Goal: Communication & Community: Share content

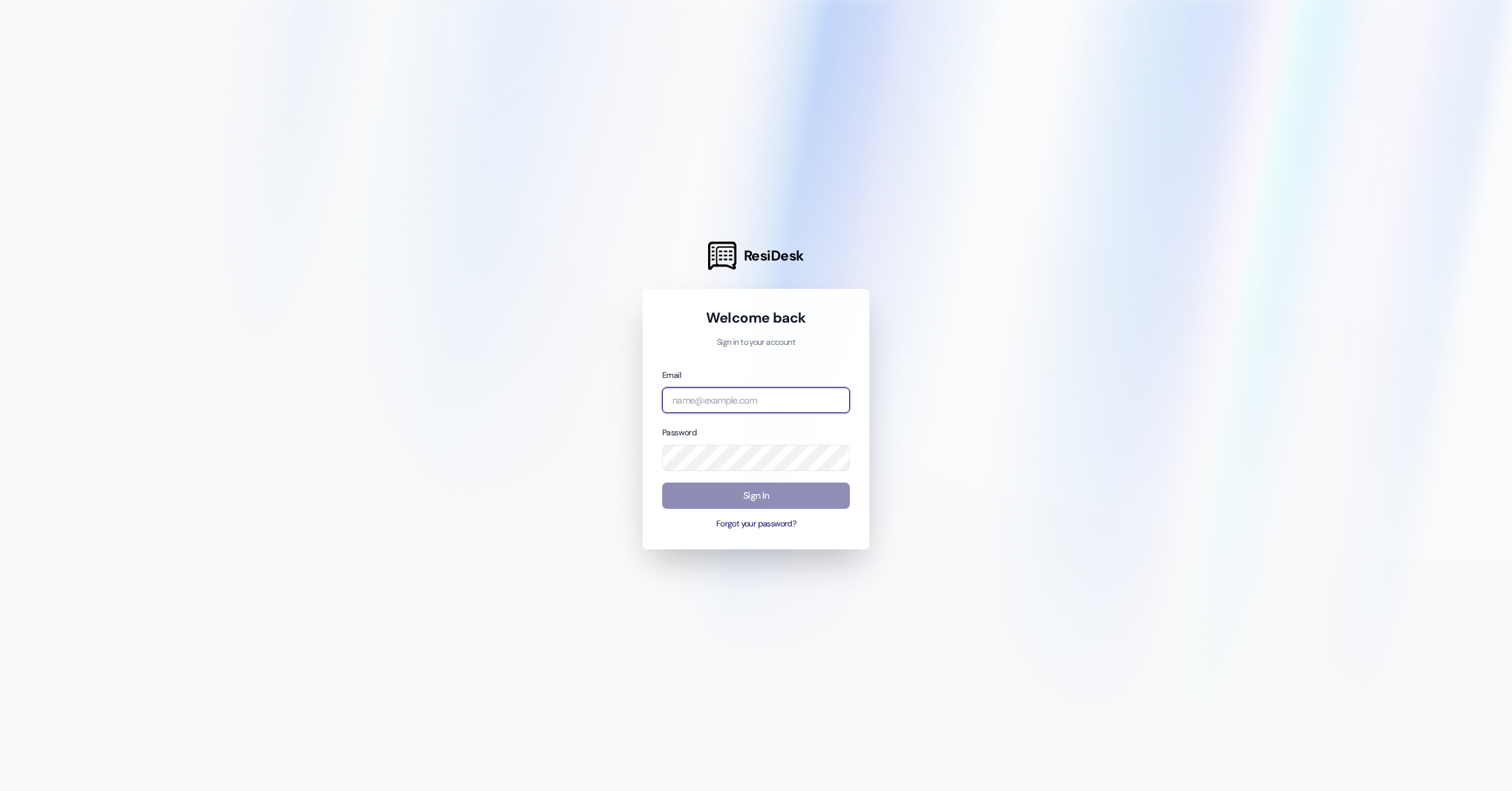
type input "[EMAIL_ADDRESS][DOMAIN_NAME]"
click at [781, 502] on button "Sign In" at bounding box center [756, 496] width 188 height 27
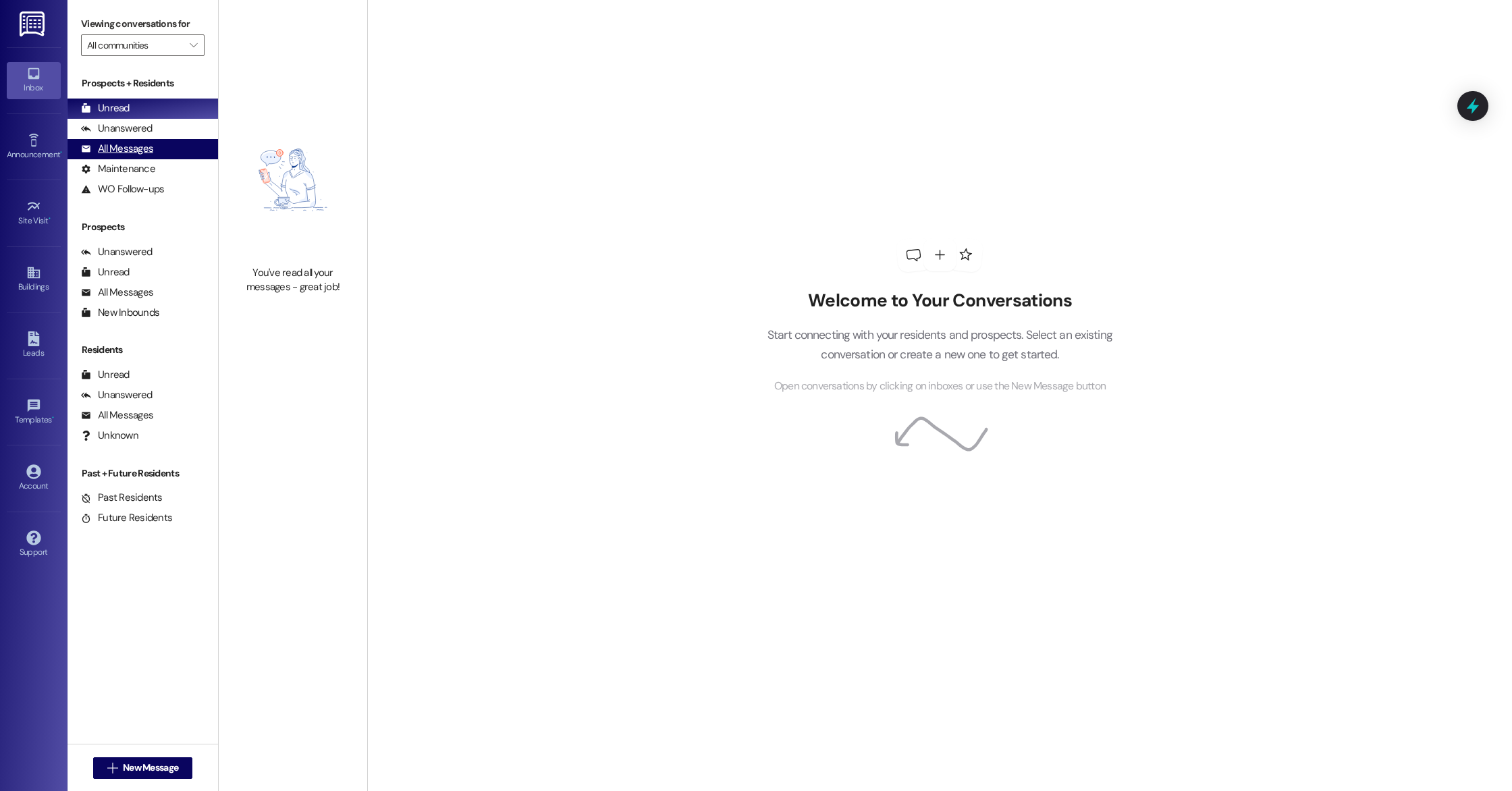
click at [171, 154] on div "All Messages (undefined)" at bounding box center [142, 149] width 150 height 20
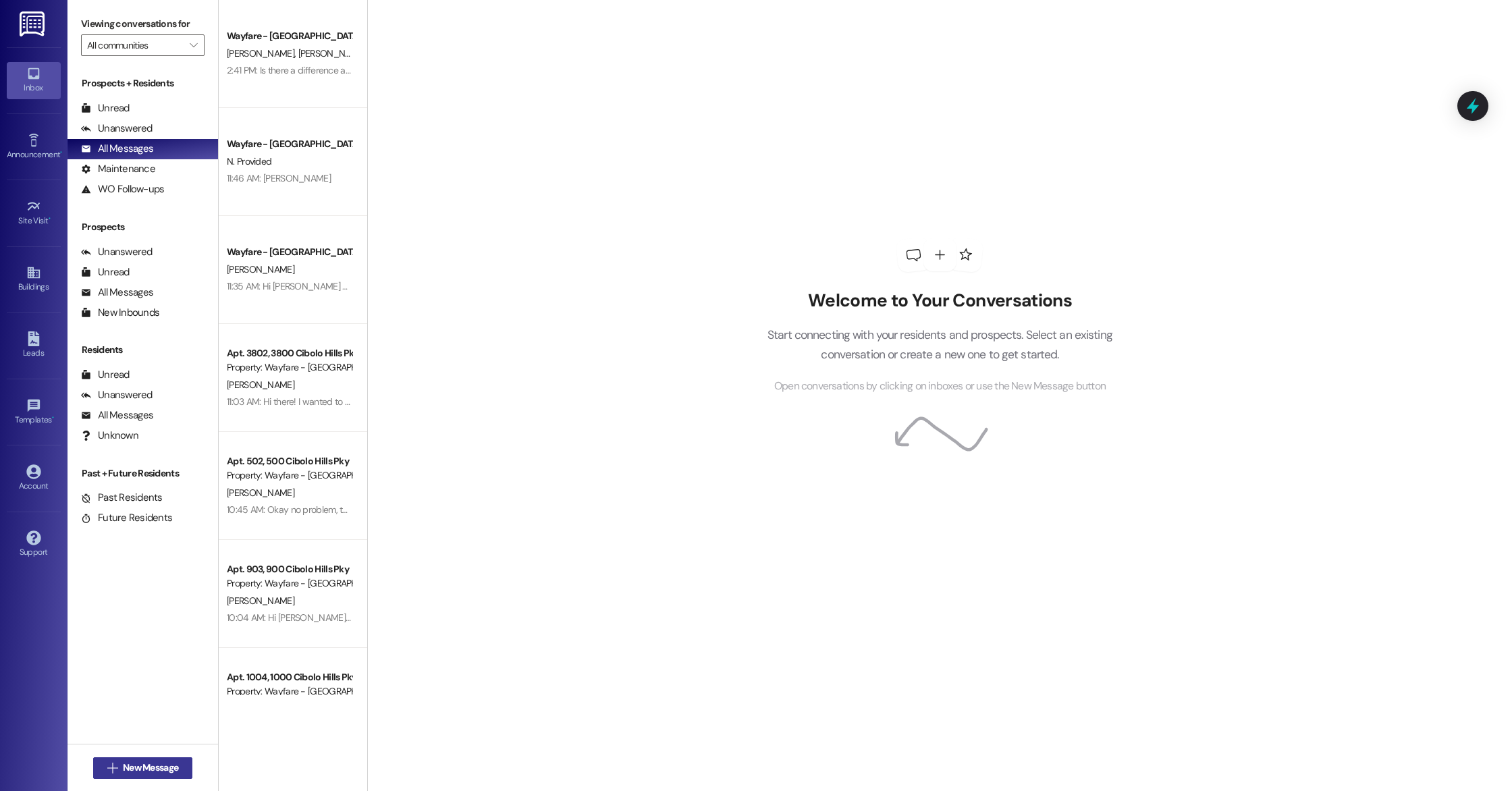
click at [120, 764] on span "New Message" at bounding box center [150, 767] width 61 height 14
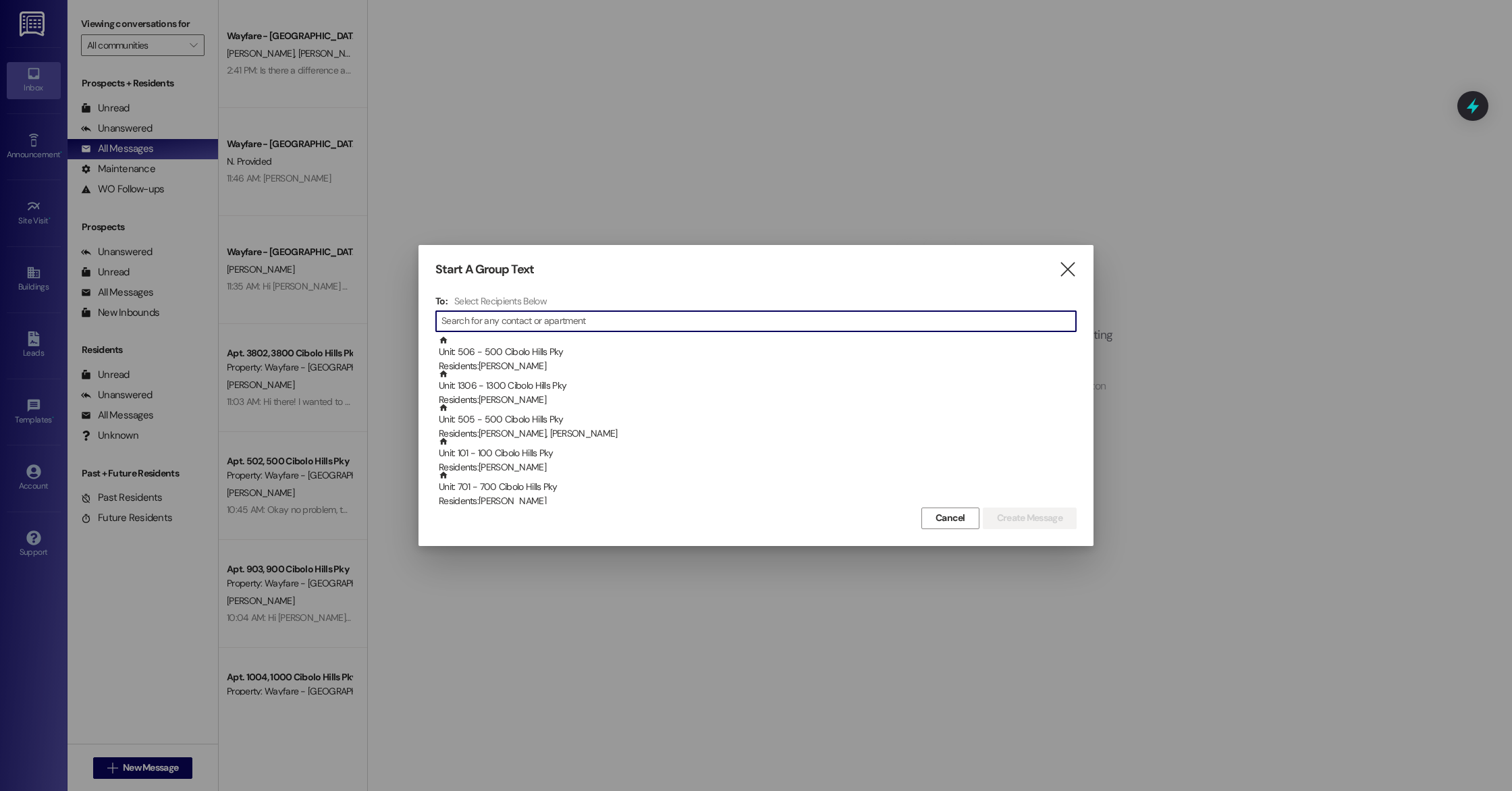
click at [890, 317] on input at bounding box center [758, 321] width 635 height 19
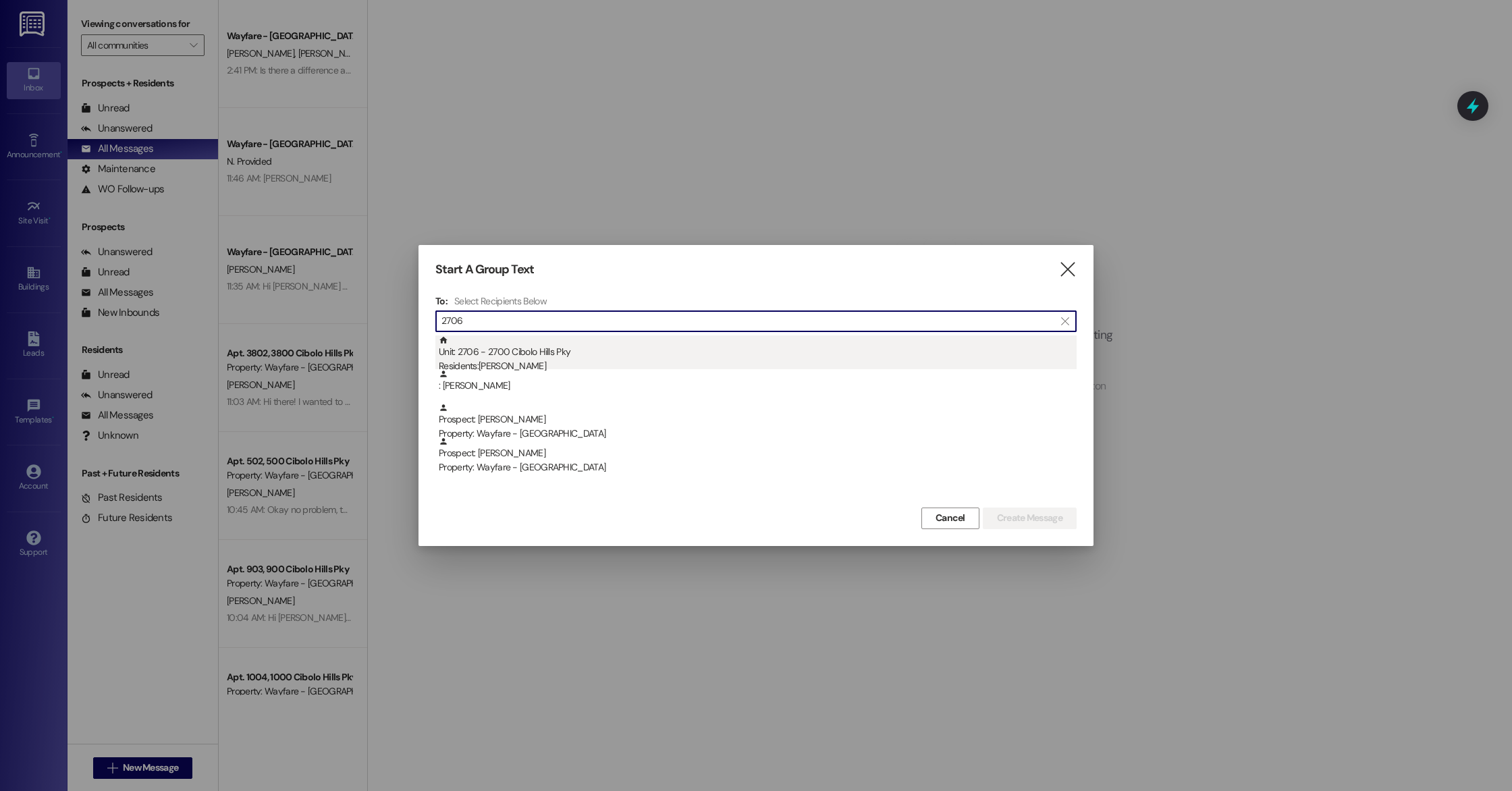
type input "2706"
click at [847, 364] on div "Residents: [PERSON_NAME]" at bounding box center [758, 366] width 638 height 14
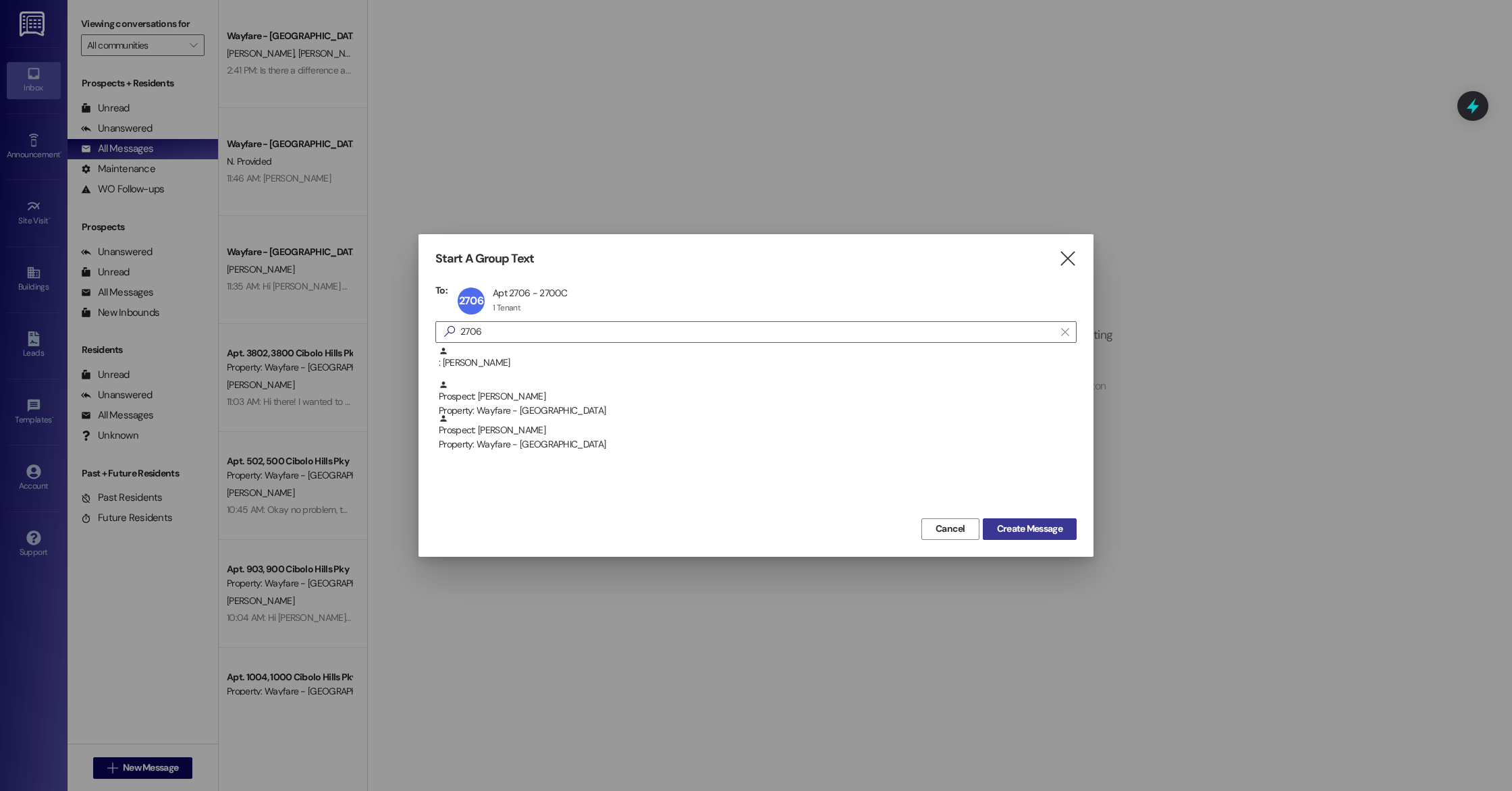
click at [1041, 536] on button "Create Message" at bounding box center [1030, 529] width 94 height 22
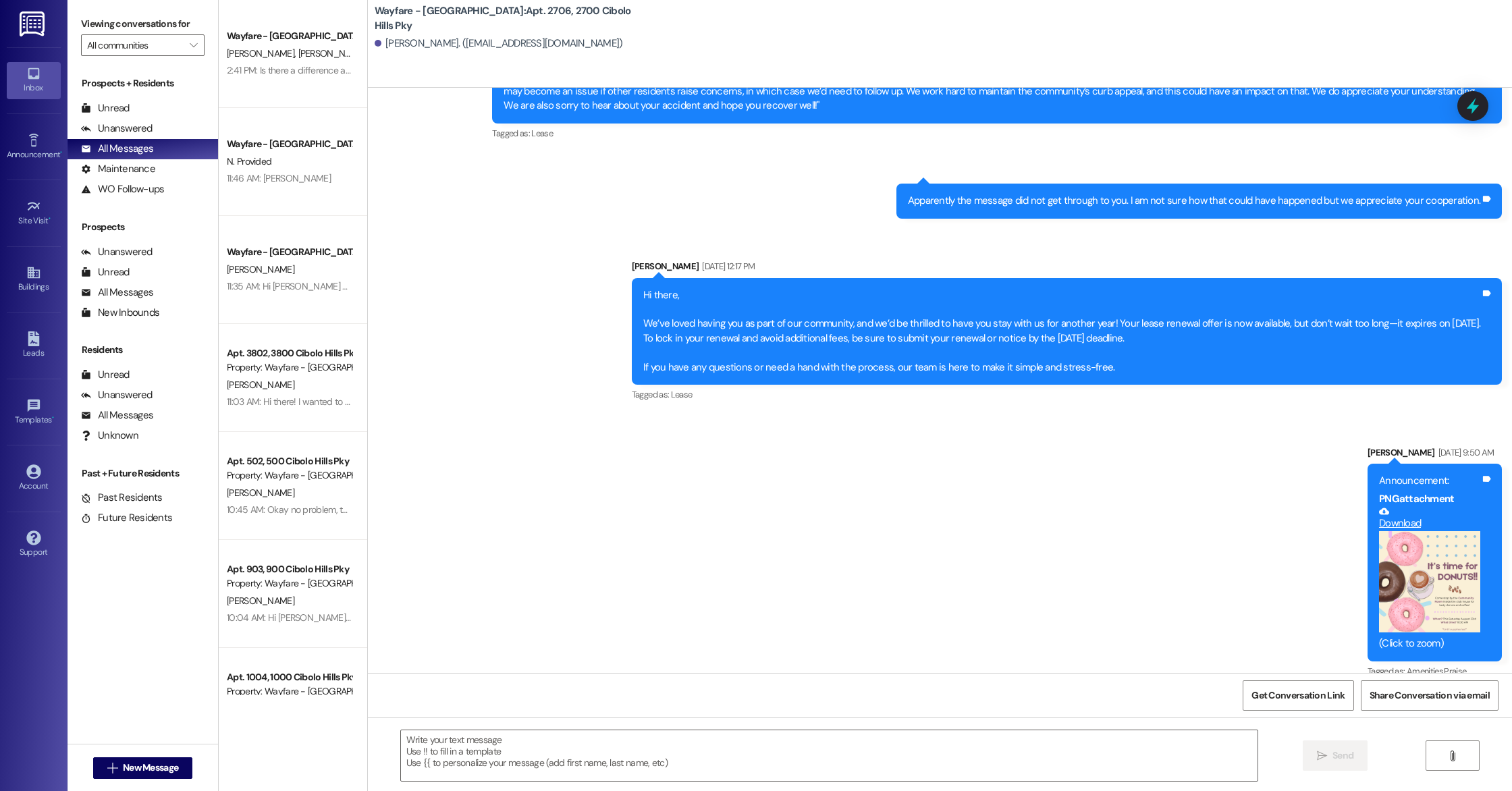
scroll to position [22663, 0]
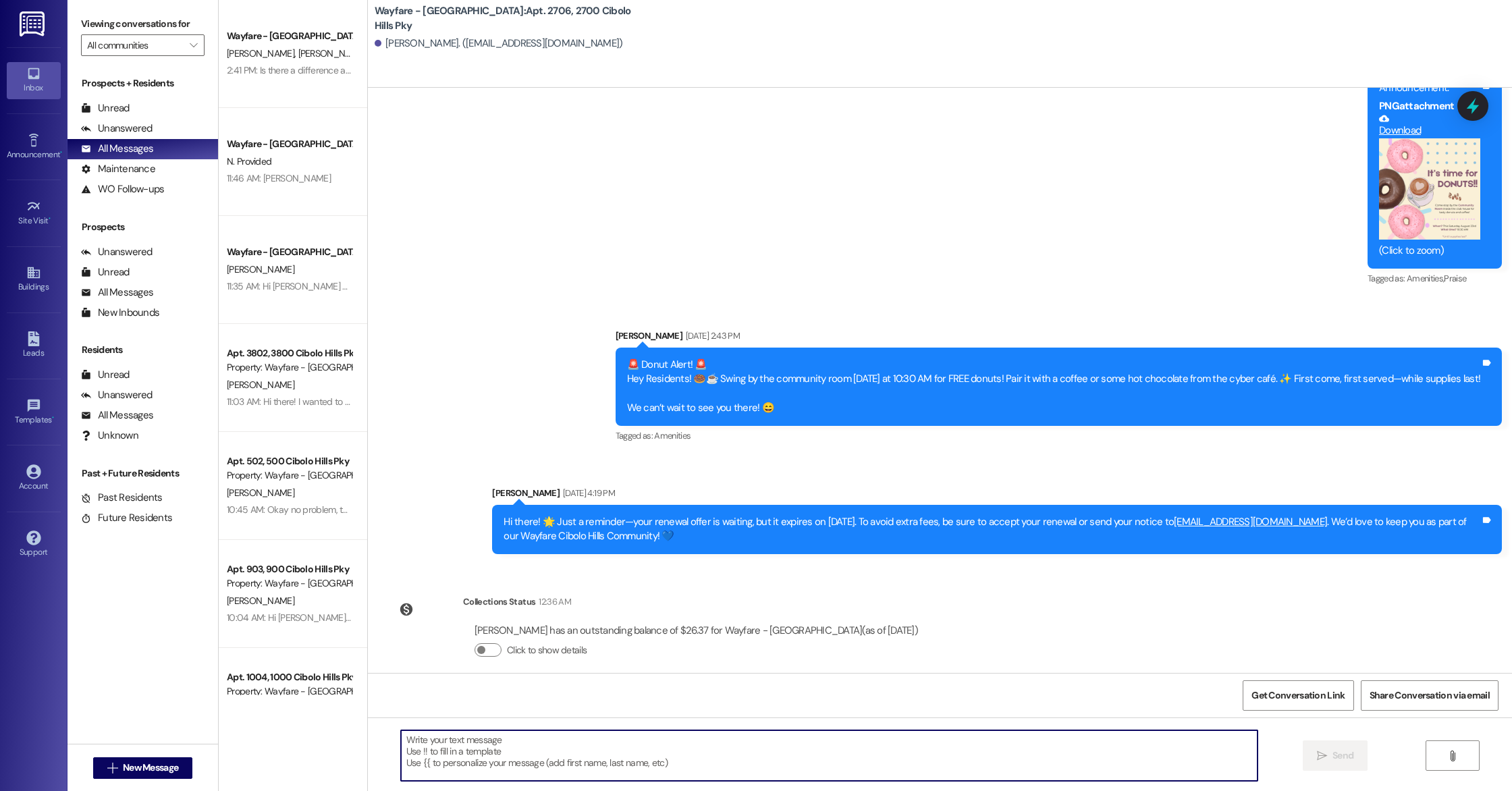
paste textarea "Hi there! As the month comes to an end, just a quick reminder that only a few d…"
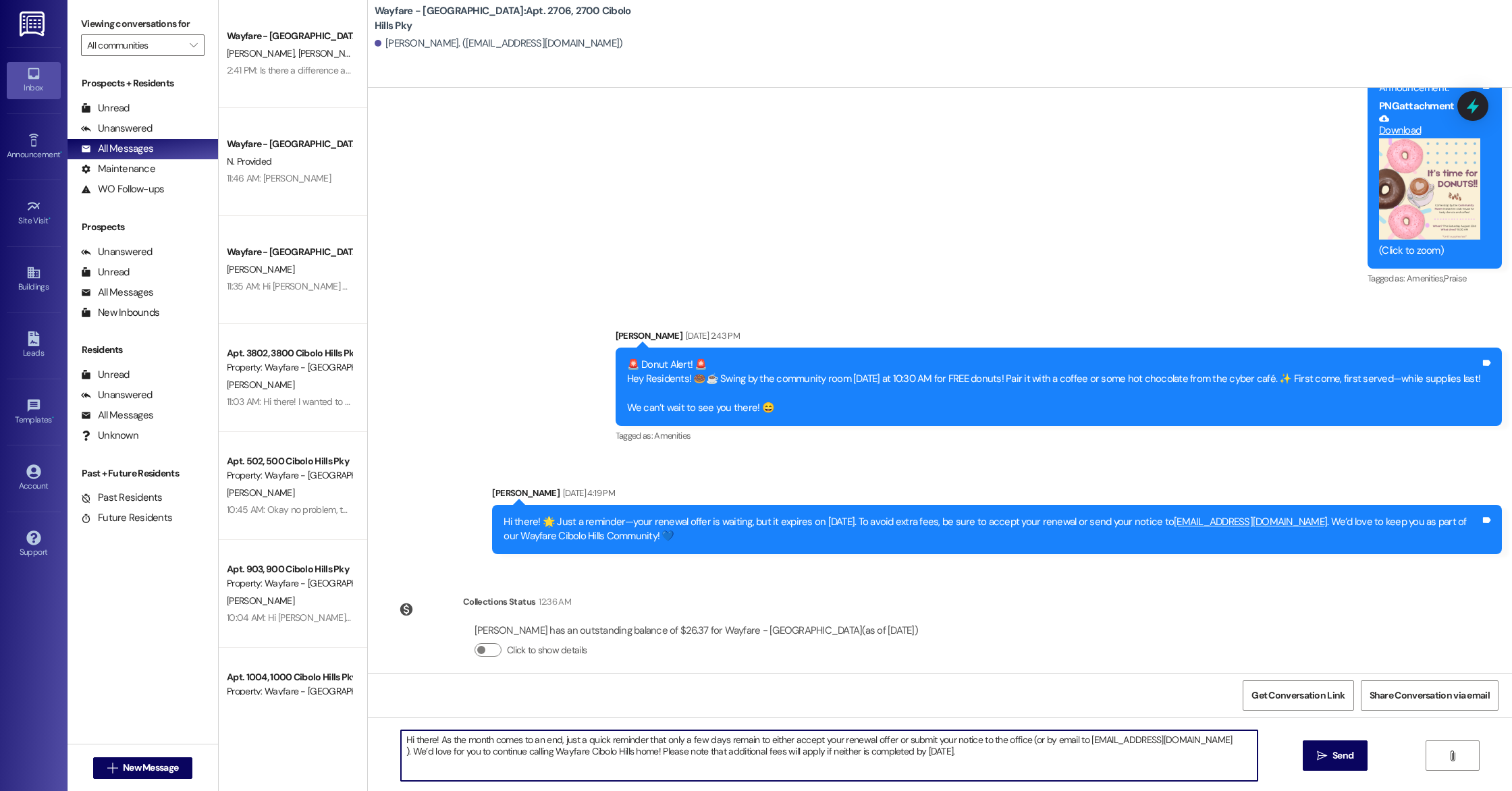
click at [401, 753] on textarea "Hi there! As the month comes to an end, just a quick reminder that only a few d…" at bounding box center [829, 755] width 856 height 50
click at [1028, 737] on textarea "Hi there! As the month comes to an end, just a quick reminder that only a few d…" at bounding box center [829, 755] width 856 height 50
click at [401, 753] on textarea "Hi there! As the month comes to an end, just a quick reminder that only a few d…" at bounding box center [829, 755] width 856 height 50
click at [1203, 765] on textarea "Hi there! As the month comes to an end, just a quick reminder that only a few d…" at bounding box center [829, 755] width 856 height 50
type textarea "Hi there! As the month comes to an end, just a quick reminder that only a few d…"
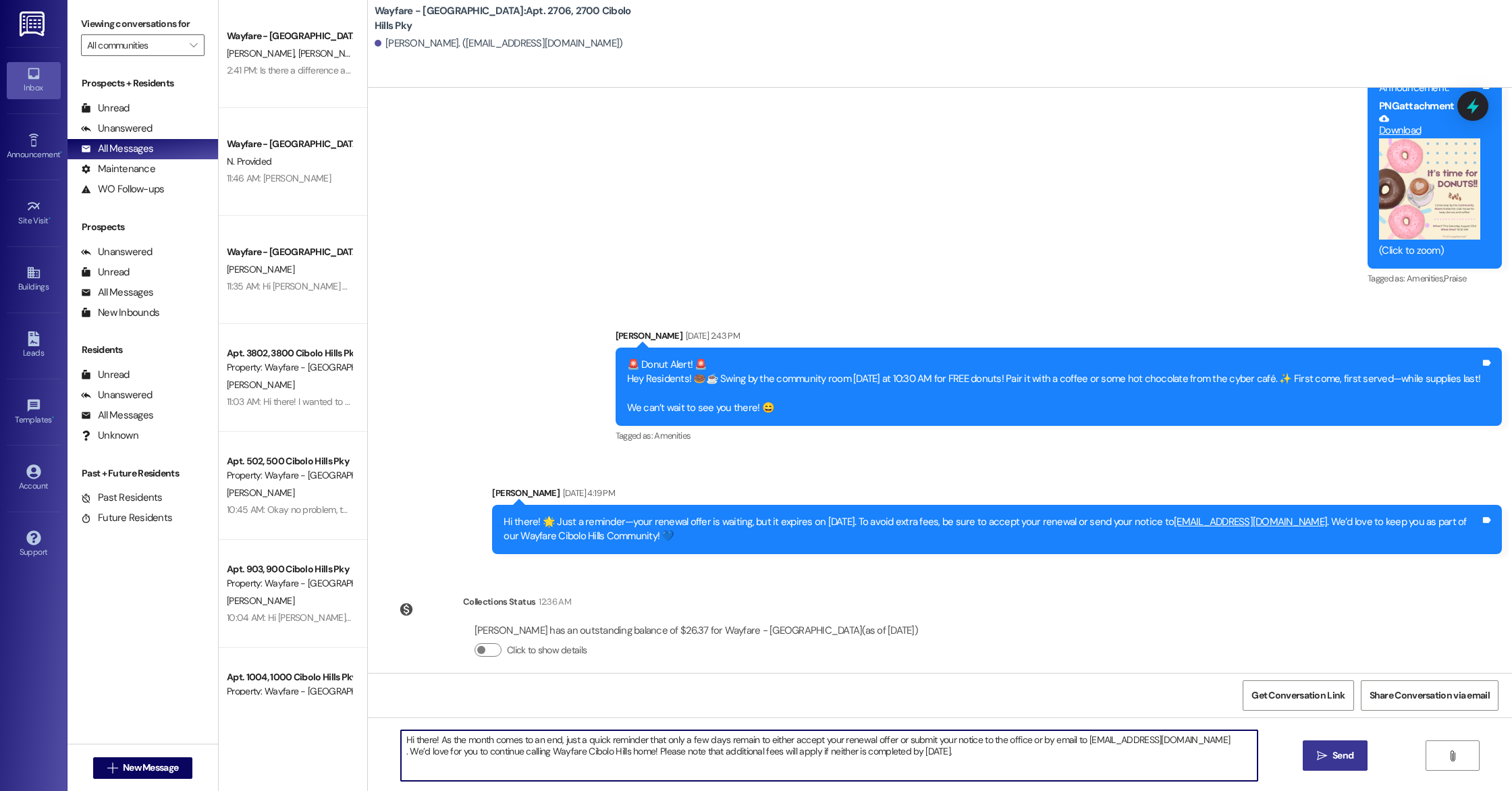
click at [1324, 753] on icon "" at bounding box center [1322, 755] width 10 height 10
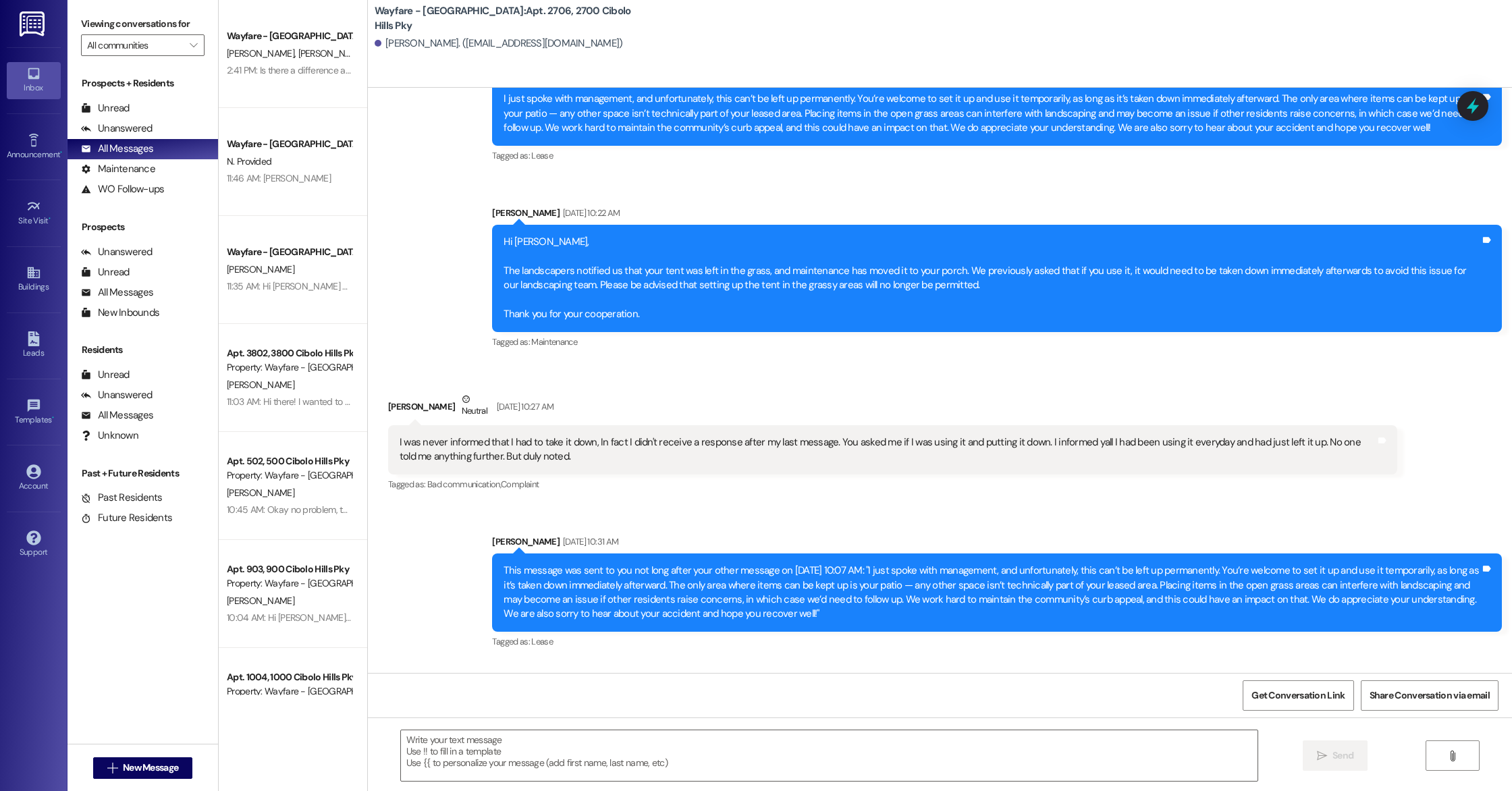
scroll to position [21579, 0]
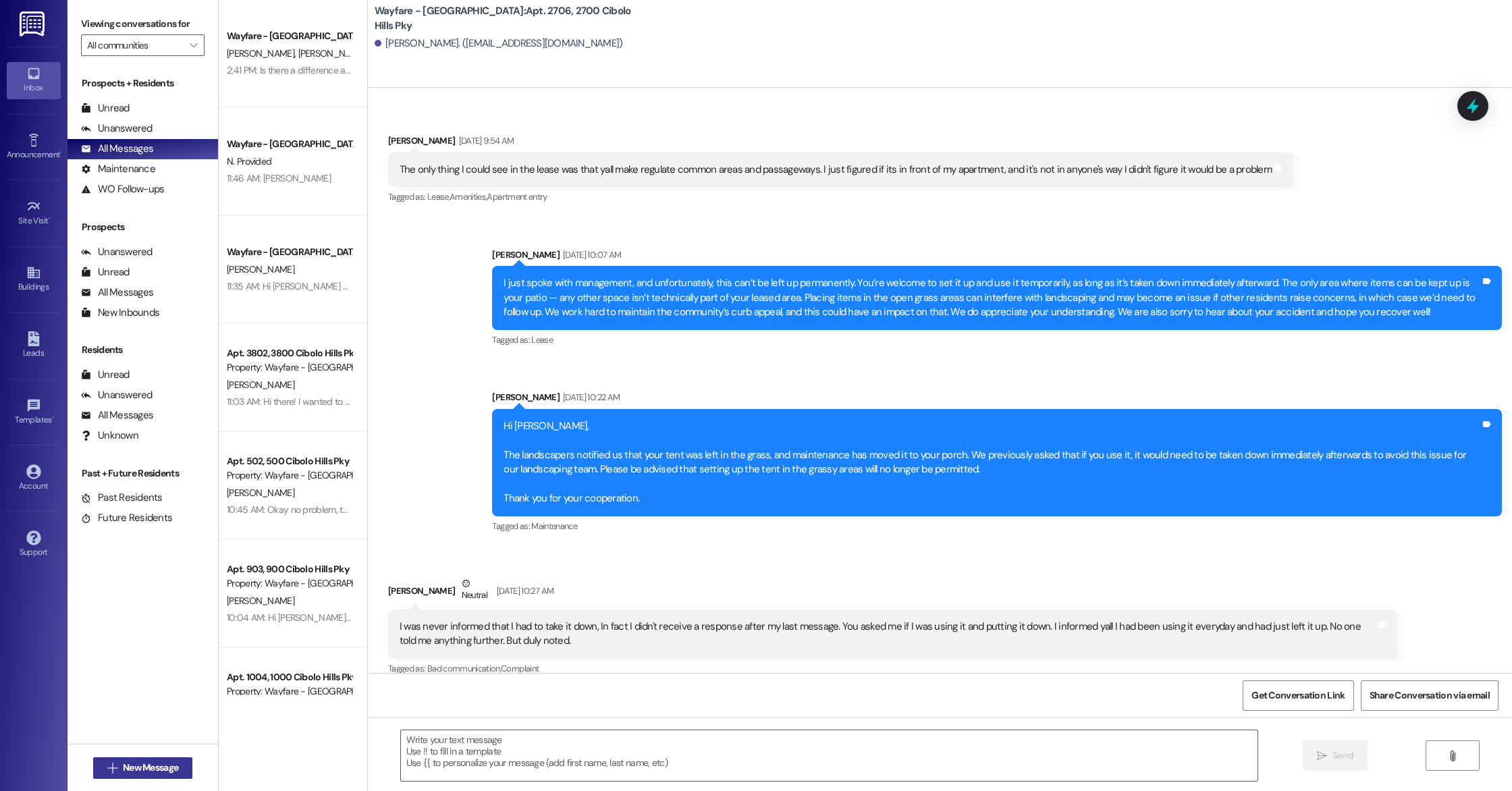
click at [142, 764] on span "New Message" at bounding box center [150, 767] width 55 height 14
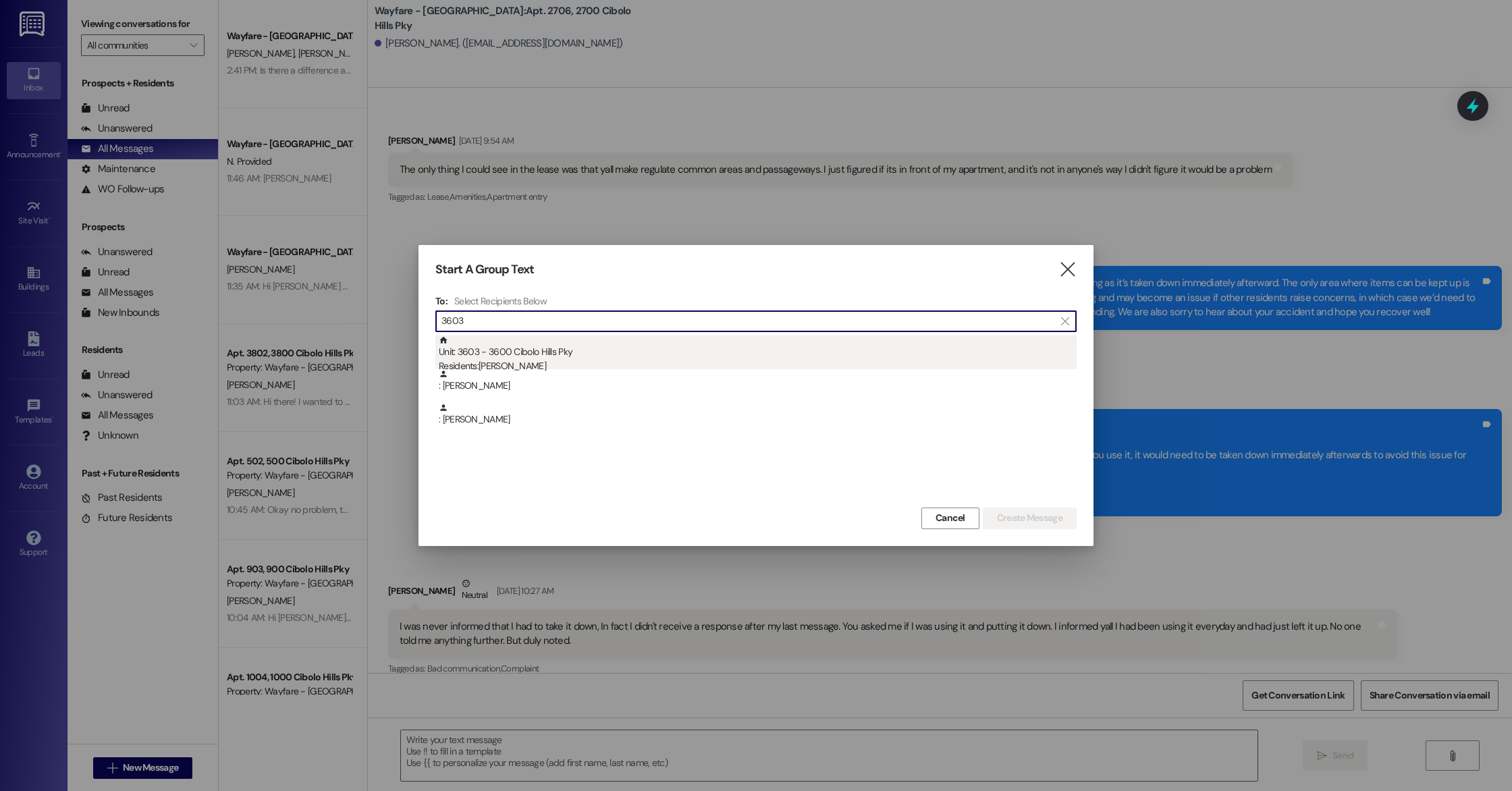
type input "3603"
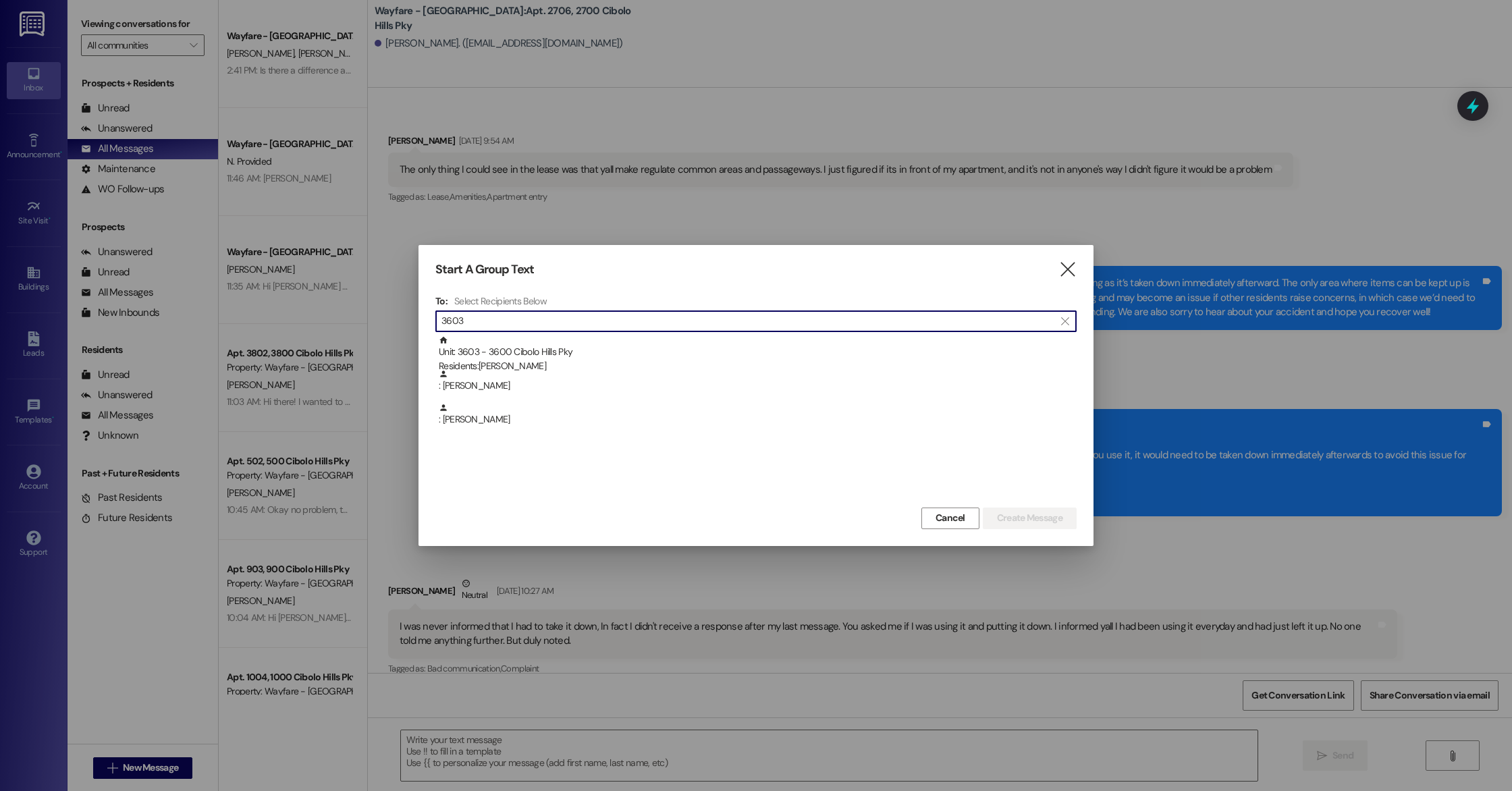
click at [593, 345] on div "Unit: 3603 - 3600 Cibolo Hills Pky Residents: [PERSON_NAME]" at bounding box center [758, 355] width 638 height 38
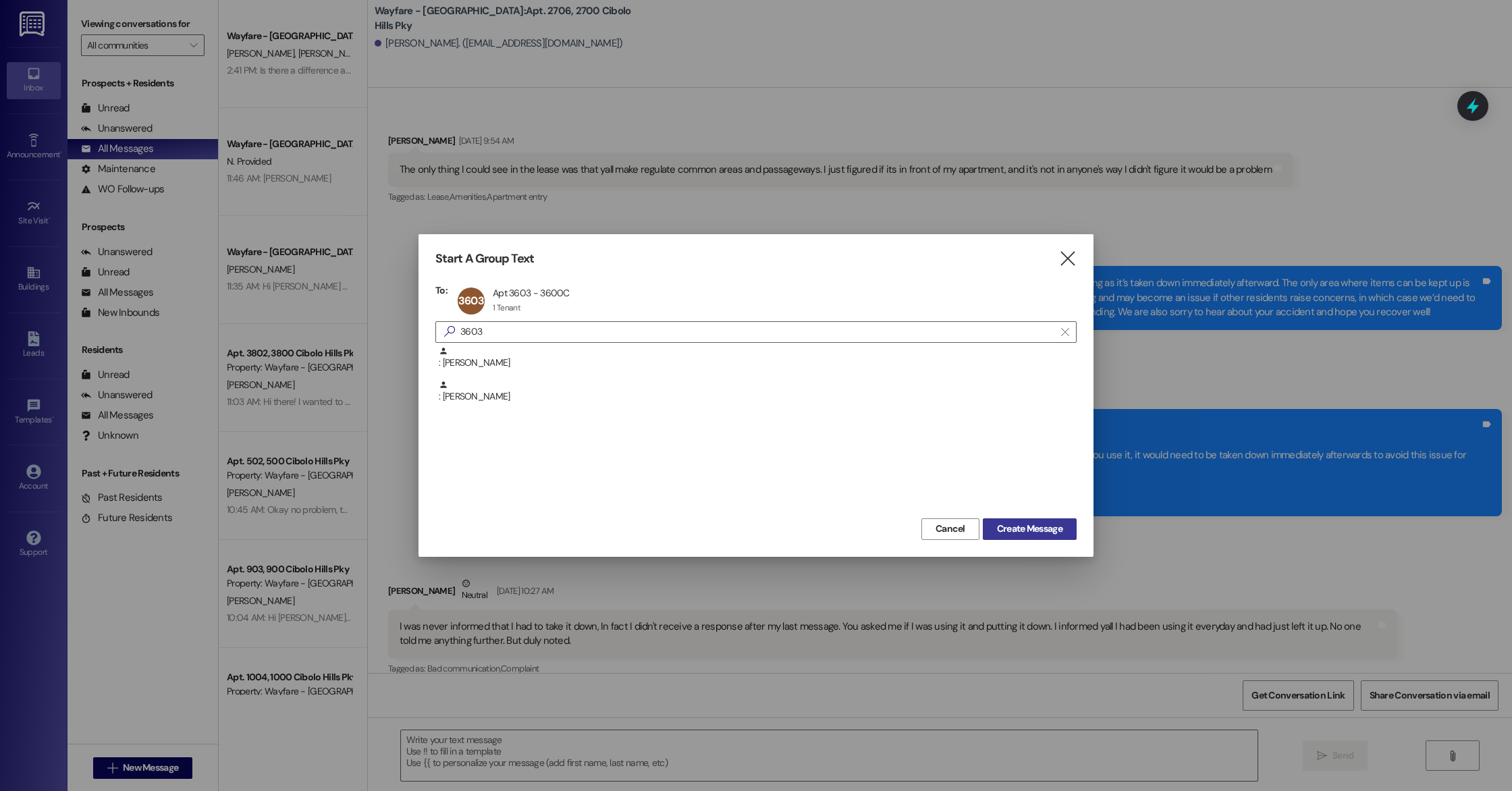
click at [1029, 532] on span "Create Message" at bounding box center [1030, 529] width 66 height 14
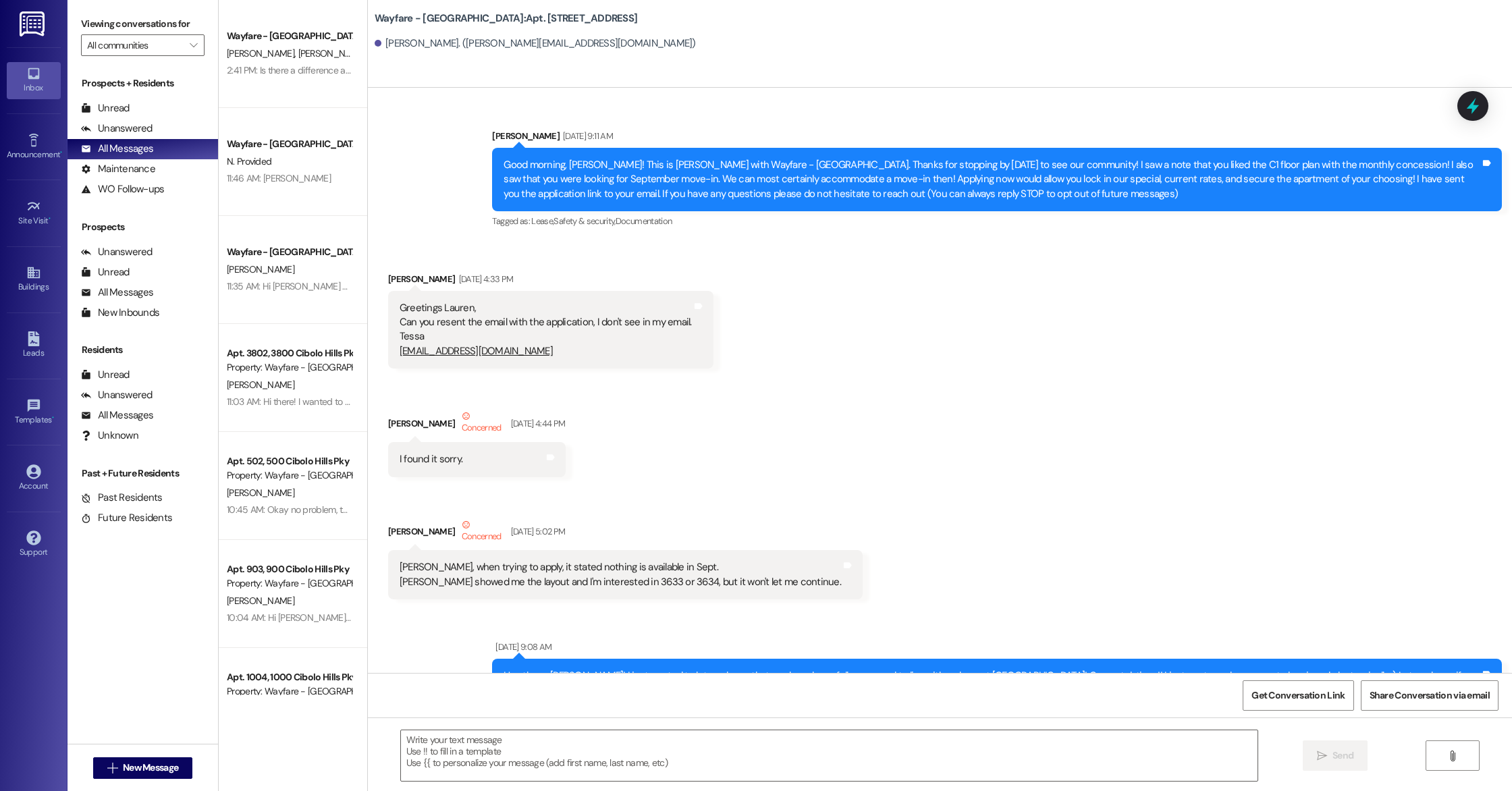
scroll to position [33348, 0]
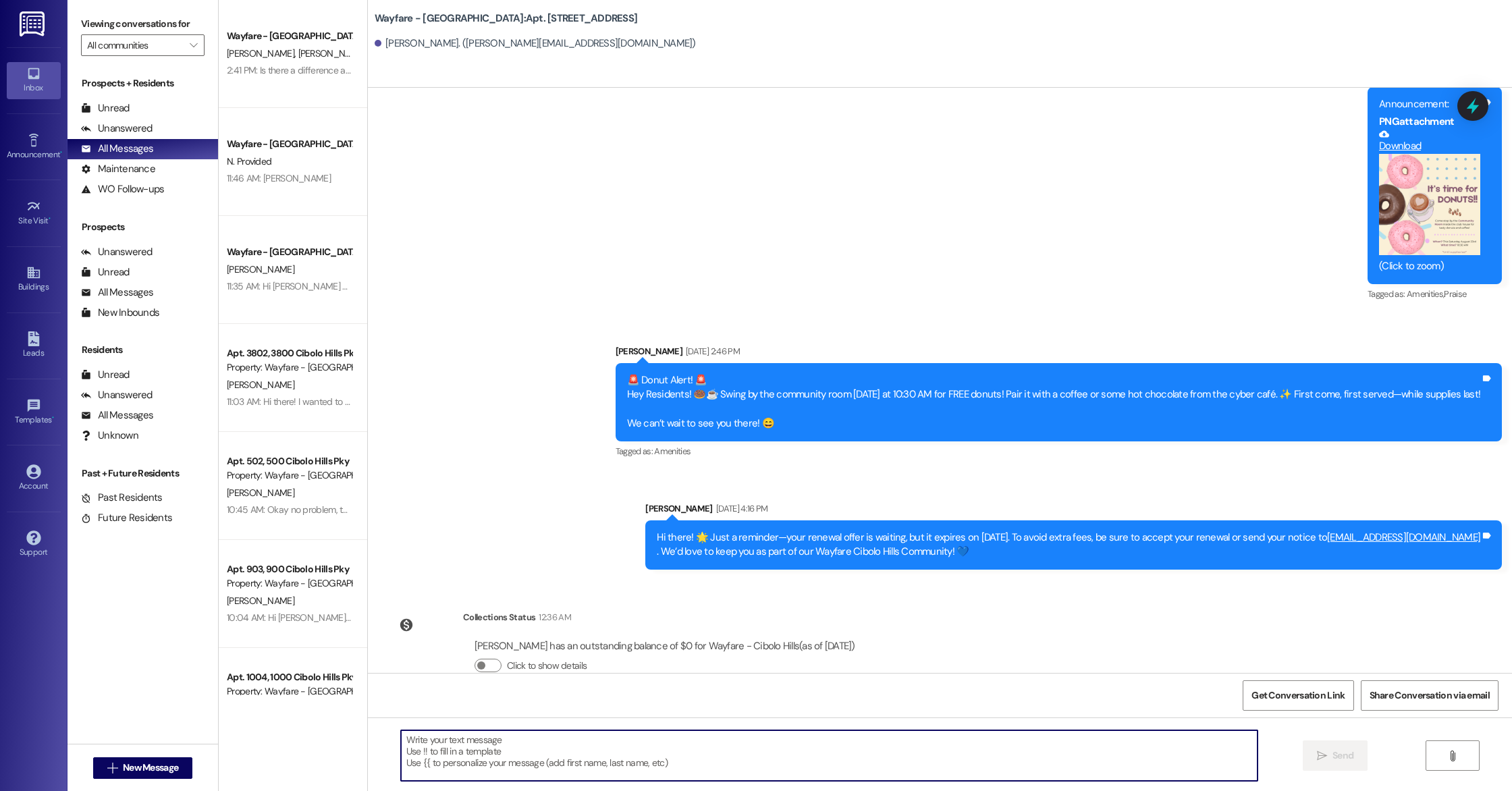
paste textarea "Hi there! As the month comes to an end, just a quick reminder that only a few d…"
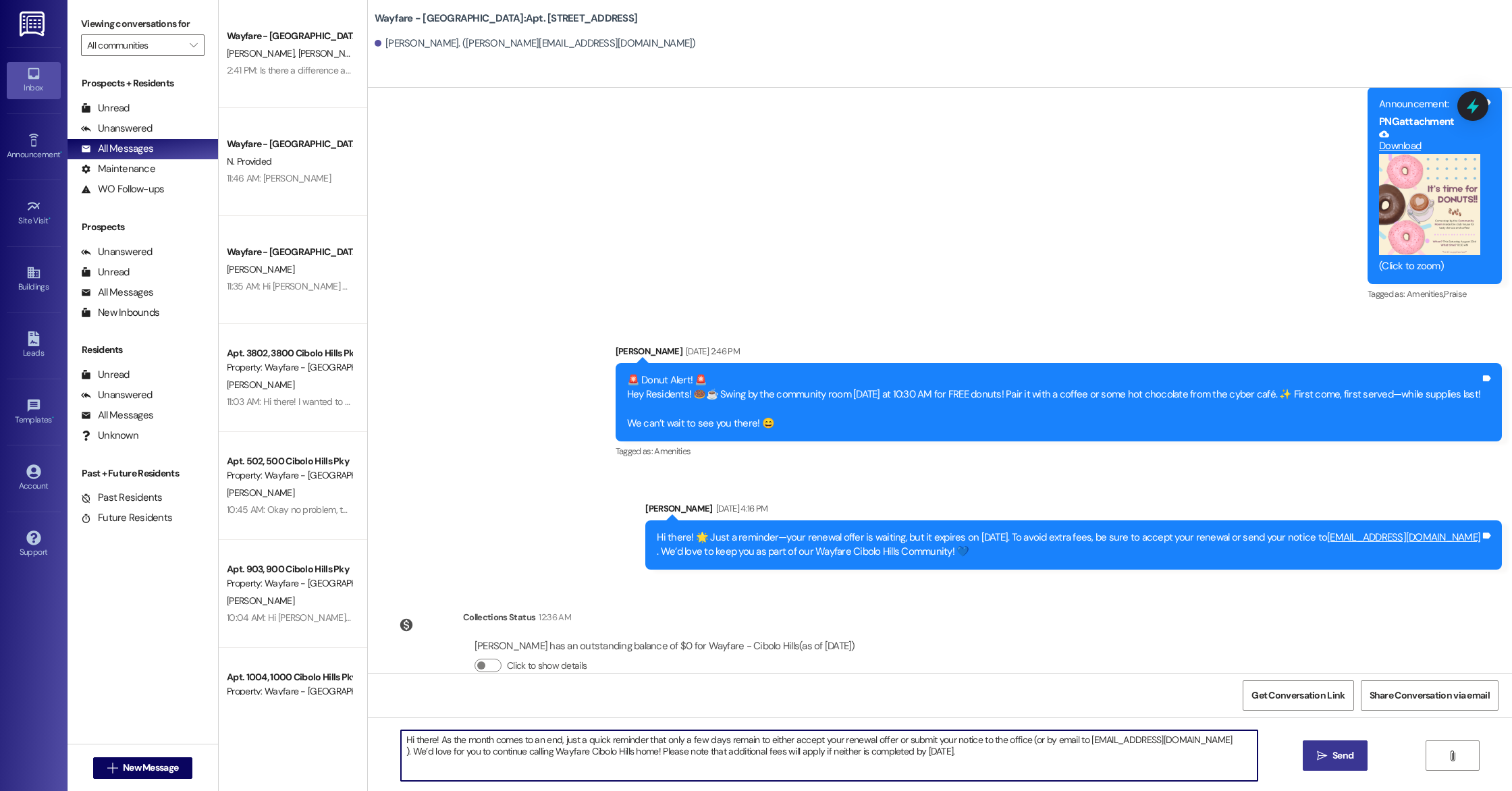
type textarea "Hi there! As the month comes to an end, just a quick reminder that only a few d…"
click at [1336, 757] on span "Send" at bounding box center [1343, 755] width 21 height 14
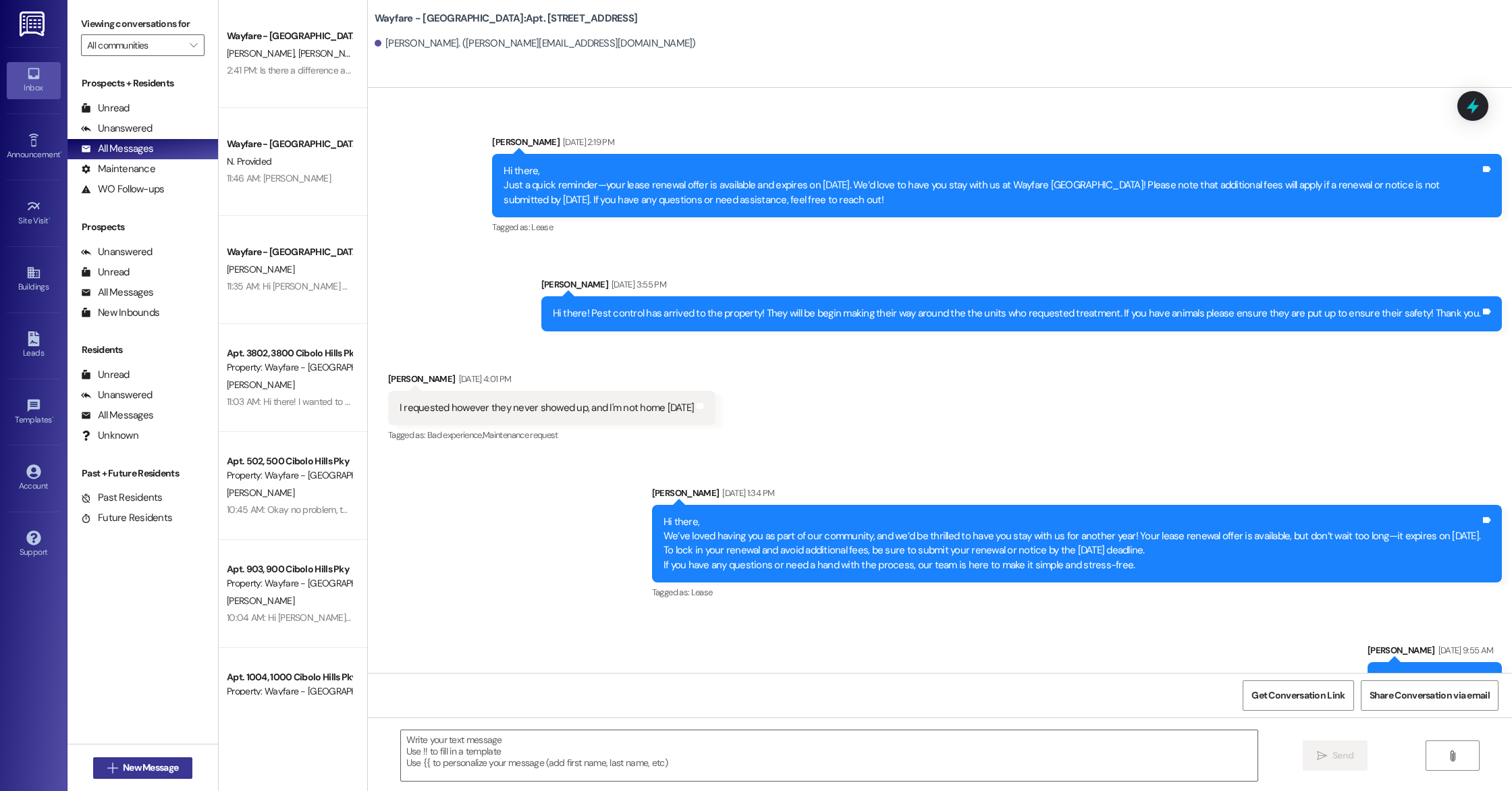
click at [107, 763] on icon "" at bounding box center [112, 767] width 10 height 10
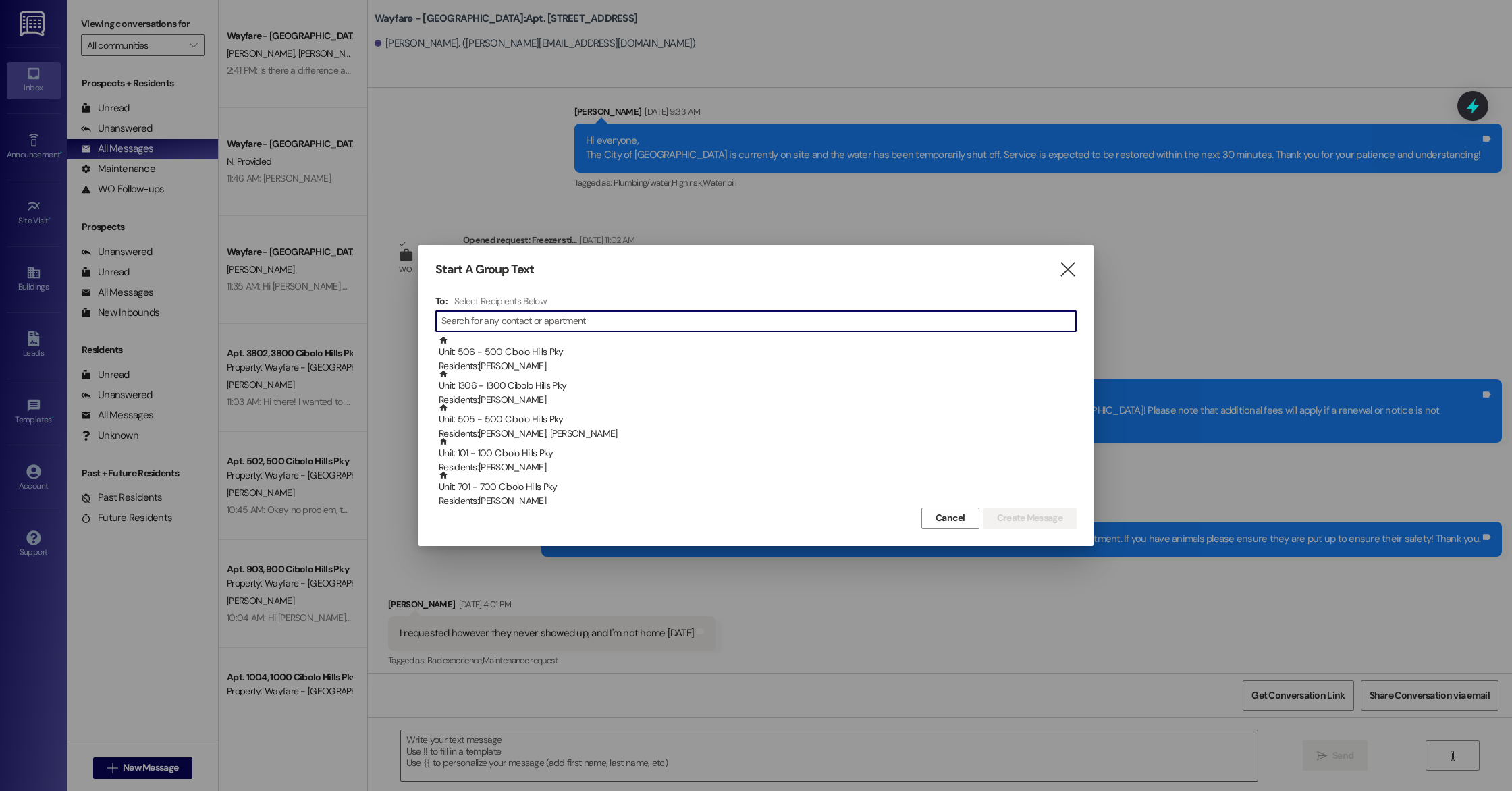
scroll to position [32524, 0]
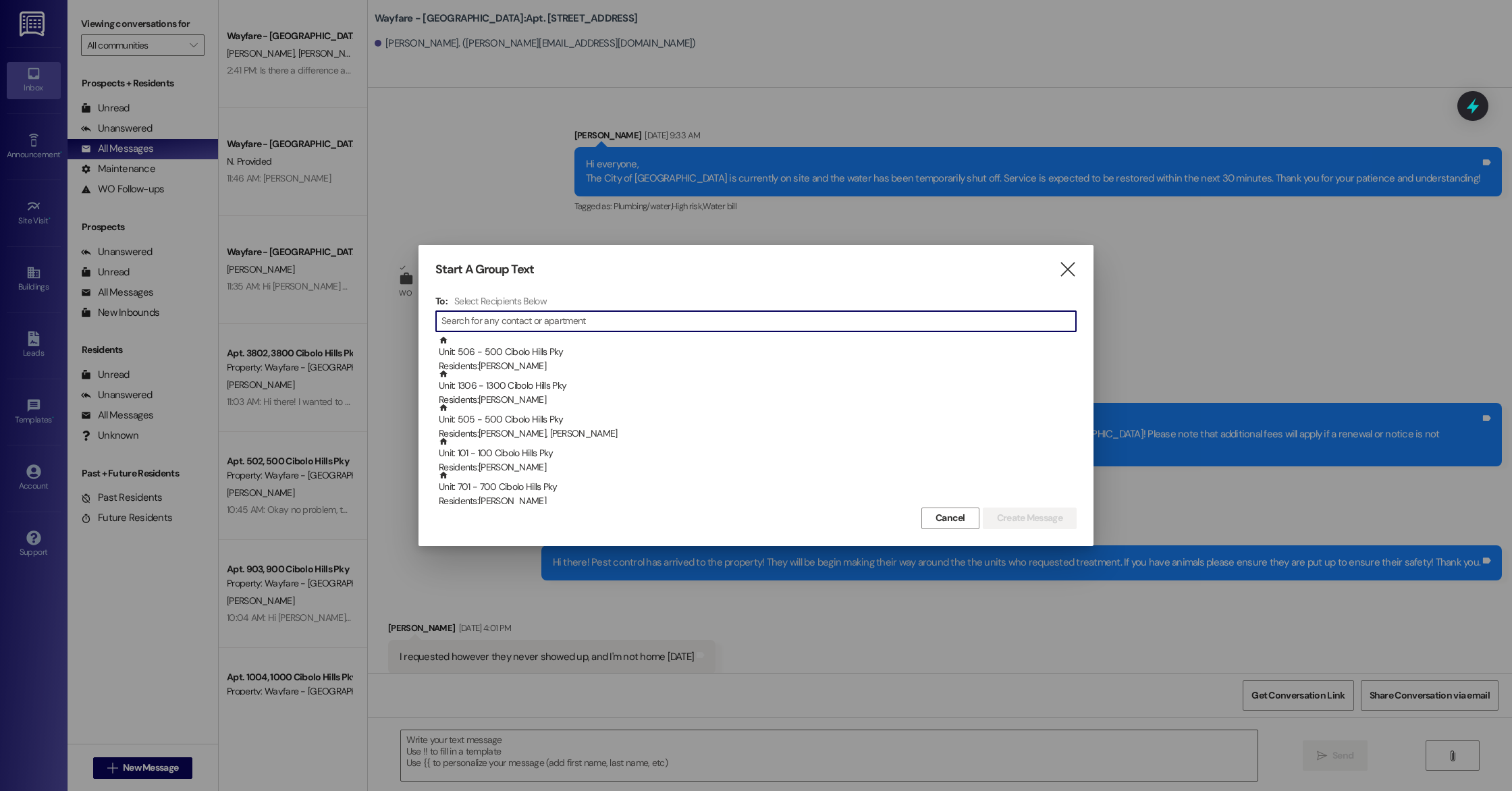
click at [500, 318] on input at bounding box center [758, 321] width 635 height 19
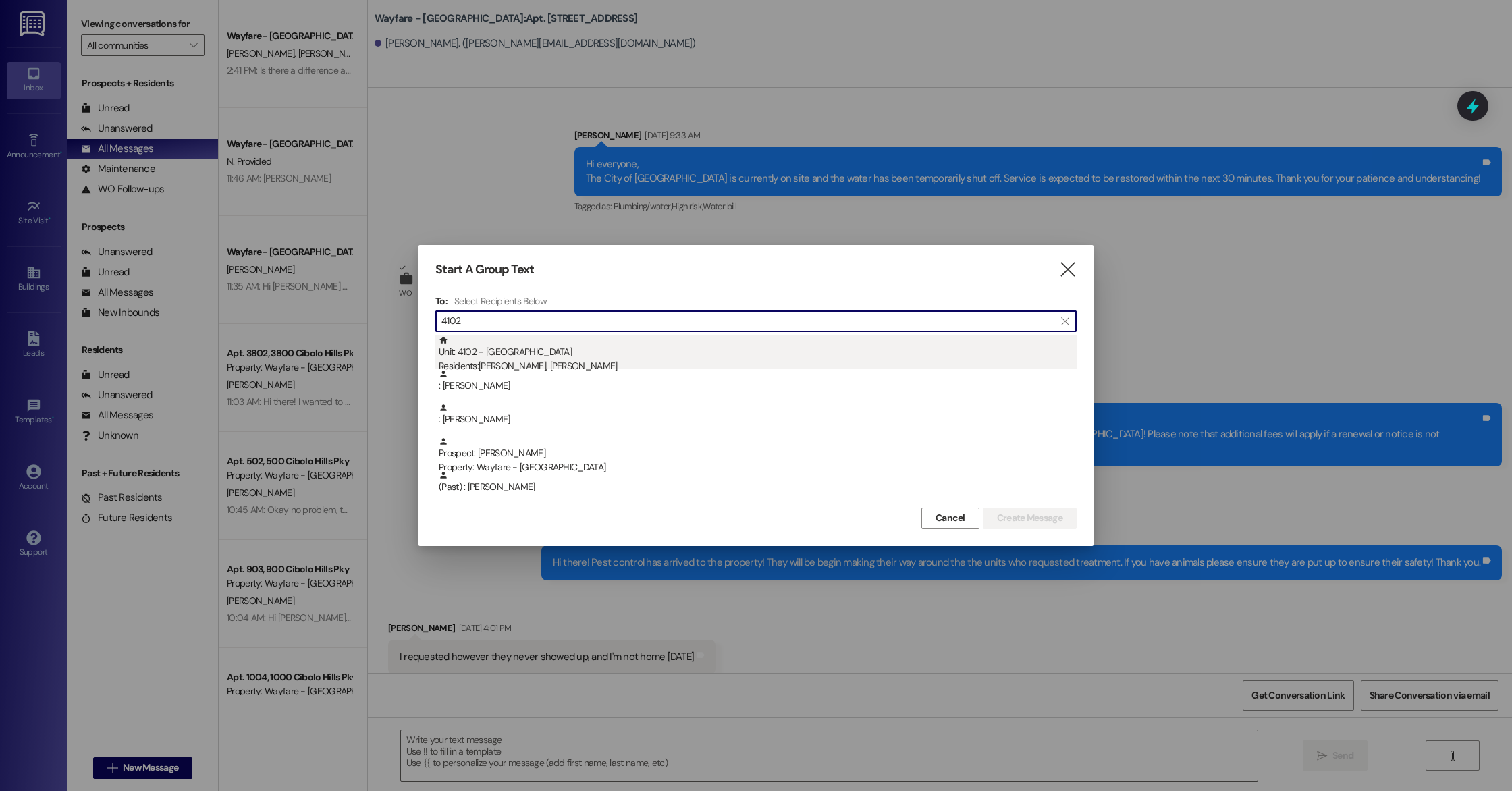
type input "4102"
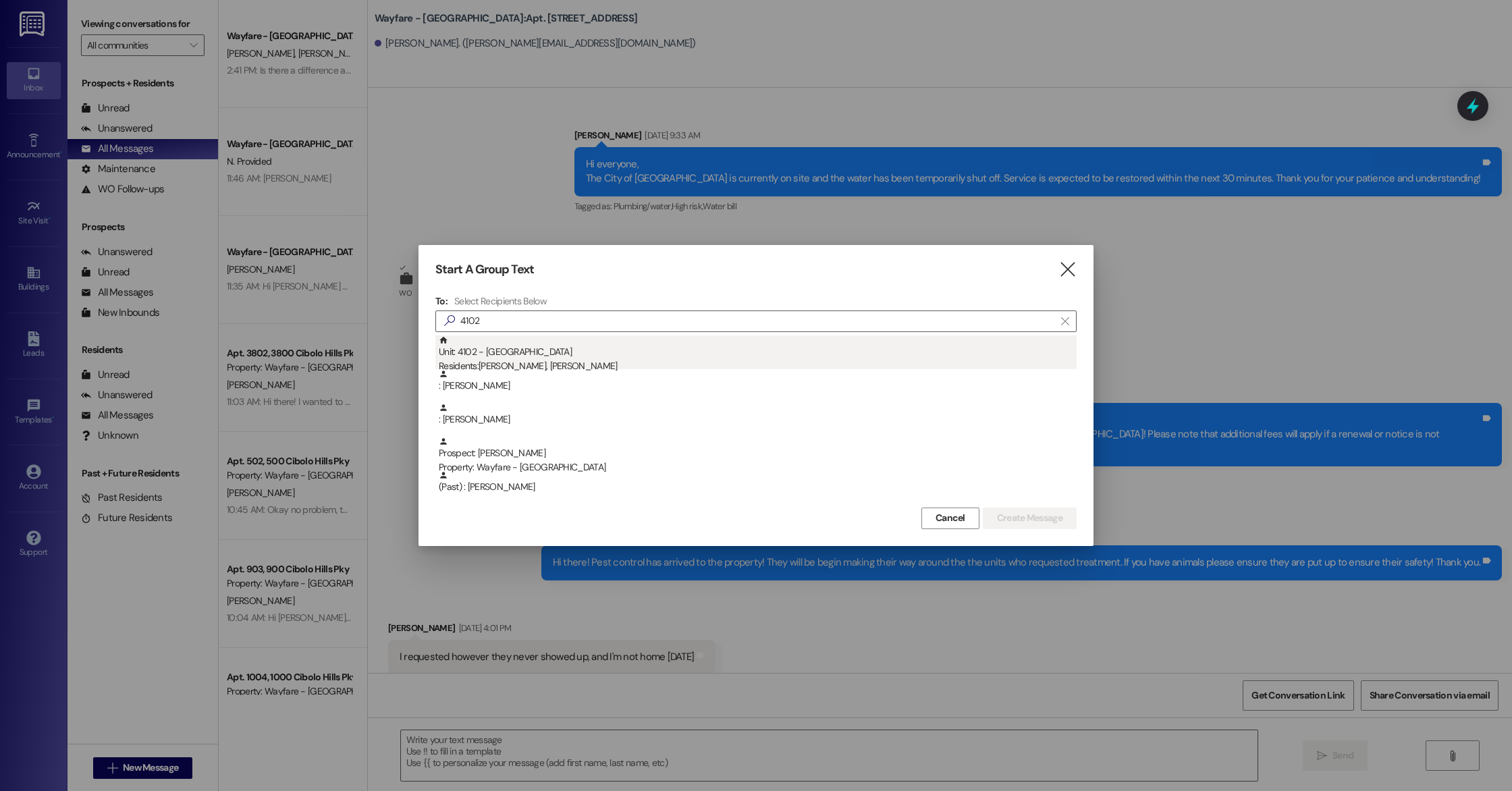
click at [535, 362] on div "Residents: [PERSON_NAME], [PERSON_NAME]" at bounding box center [758, 366] width 638 height 14
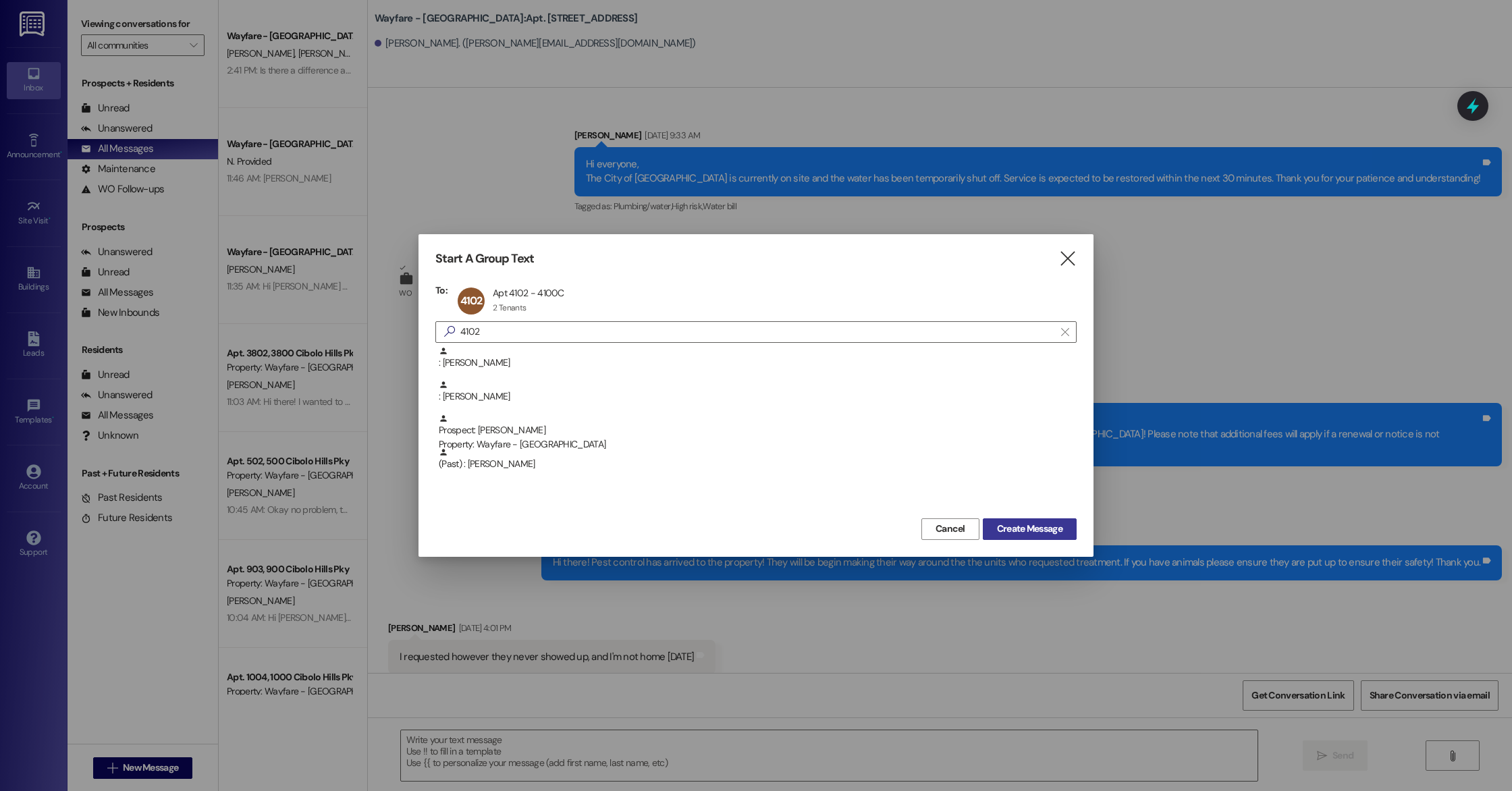
click at [1032, 522] on span "Create Message" at bounding box center [1030, 529] width 66 height 14
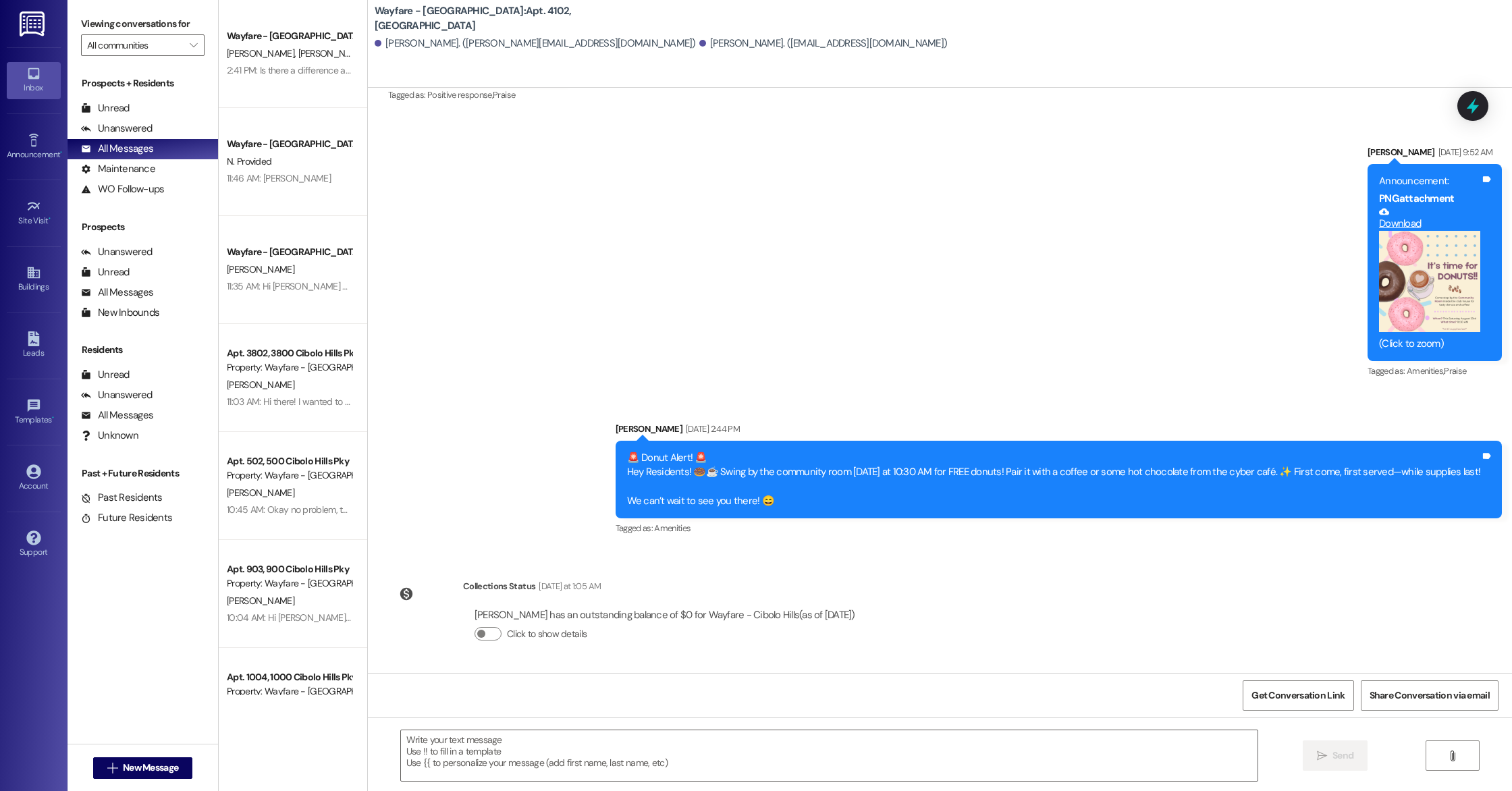
scroll to position [27625, 0]
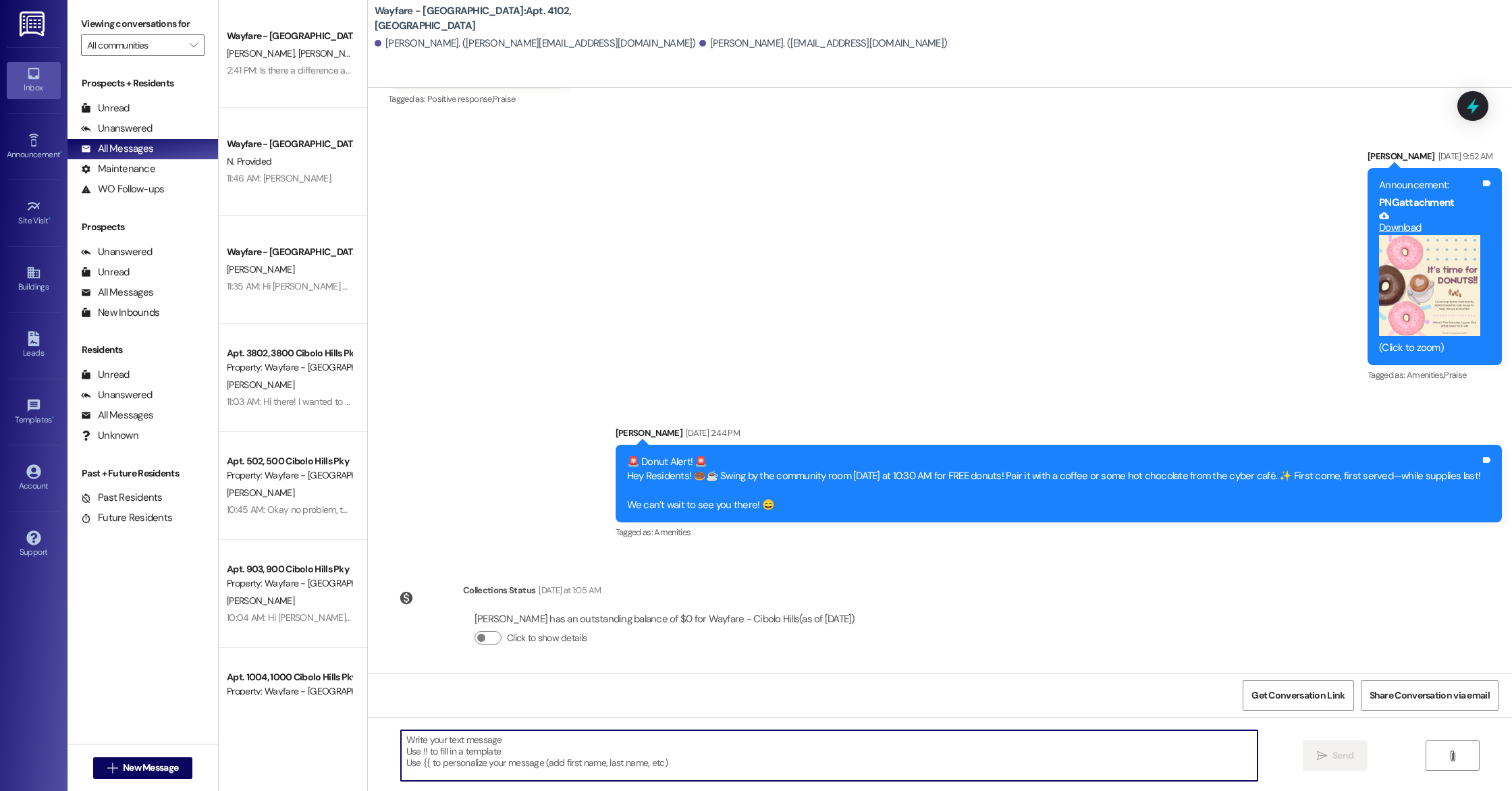
paste textarea "Hi there! As the month comes to an end, just a quick reminder that only a few d…"
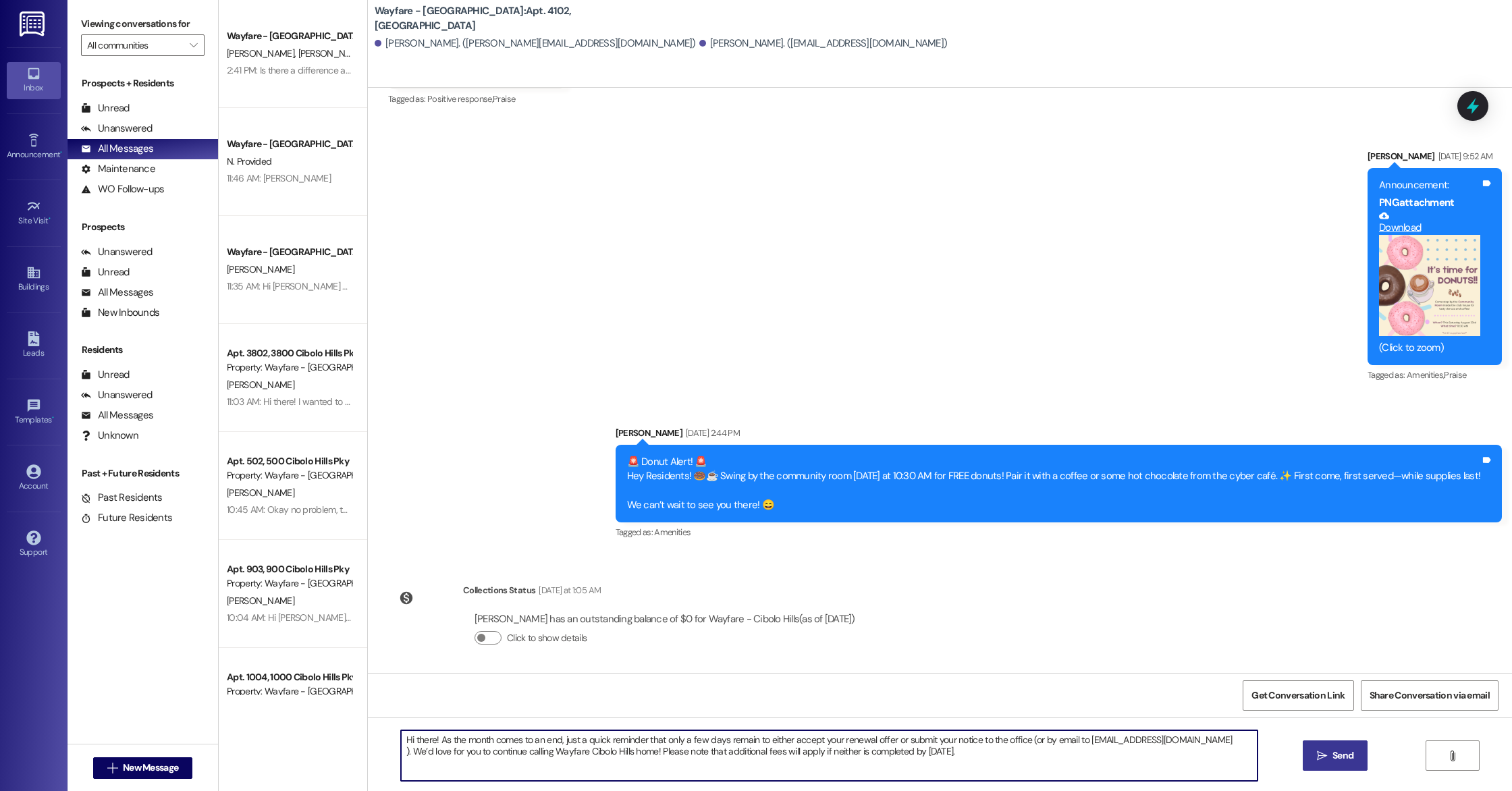
drag, startPoint x: 646, startPoint y: 753, endPoint x: 403, endPoint y: 750, distance: 243.0
click at [403, 750] on textarea "Hi there! As the month comes to an end, just a quick reminder that only a few d…" at bounding box center [829, 755] width 856 height 50
click at [771, 762] on textarea "Hi there! As the month comes to an end, just a quick reminder that only a few d…" at bounding box center [829, 755] width 856 height 50
type textarea "Hi there! As the month comes to an end, just a quick reminder that only a few d…"
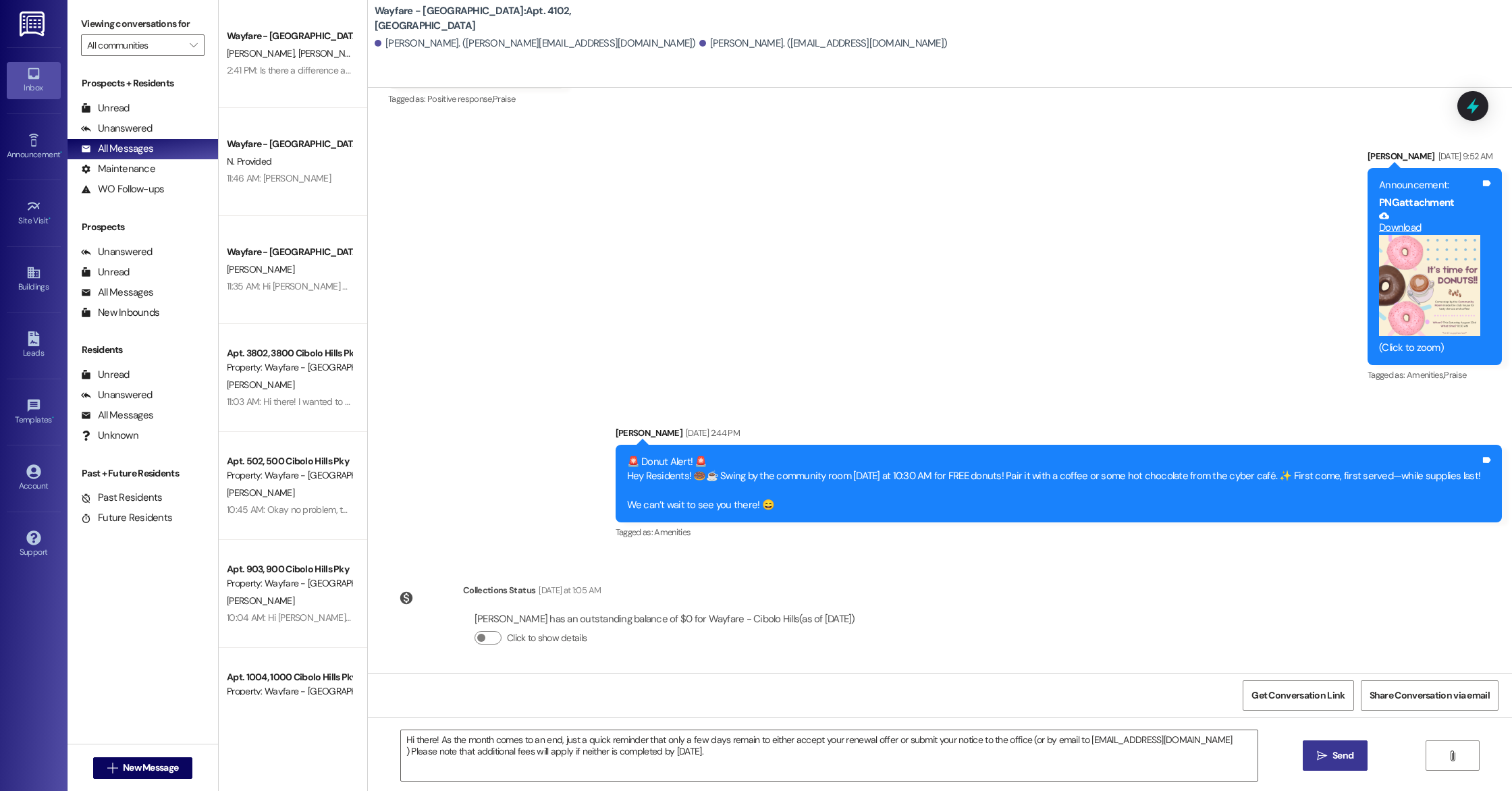
click at [1310, 770] on button " Send" at bounding box center [1336, 755] width 66 height 30
